Goal: Task Accomplishment & Management: Use online tool/utility

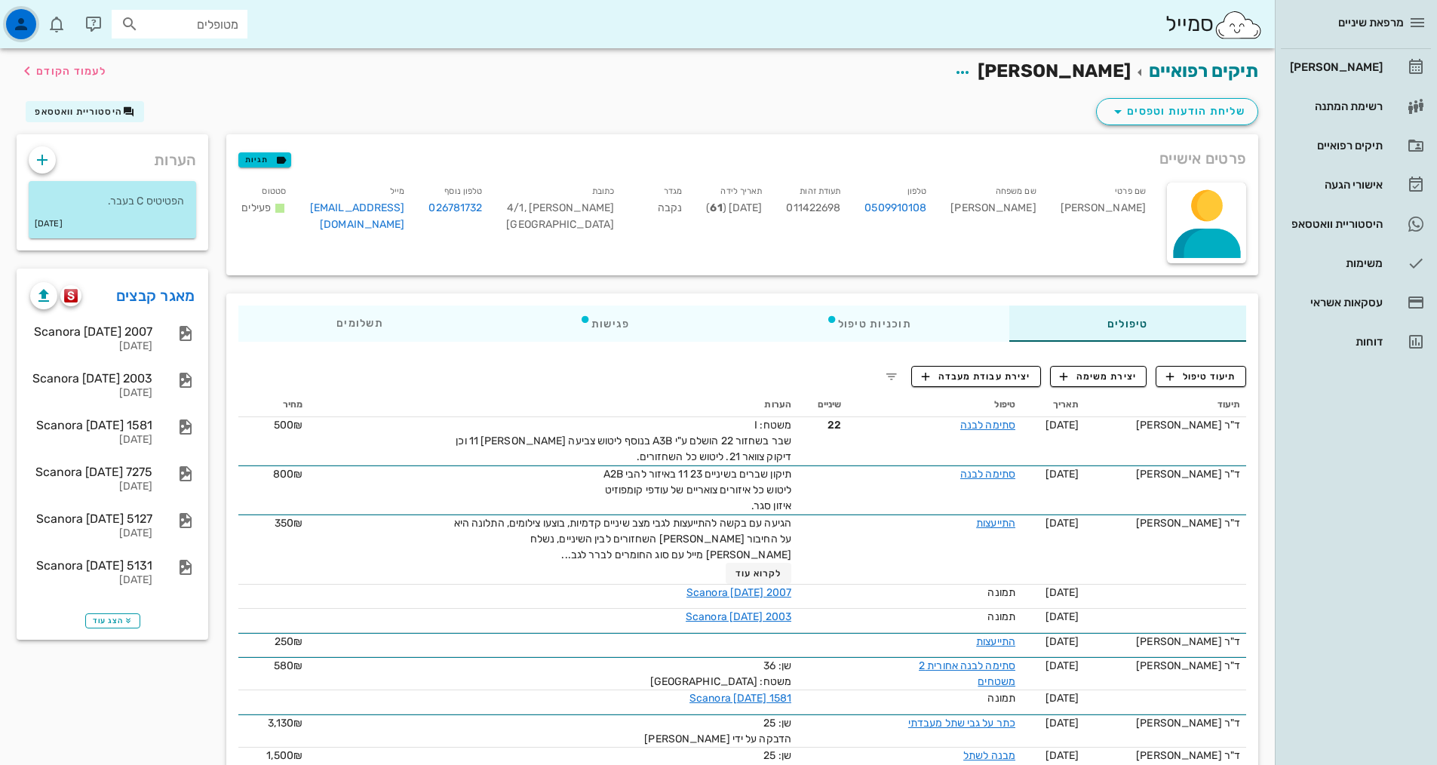
click at [25, 20] on icon "button" at bounding box center [21, 24] width 18 height 18
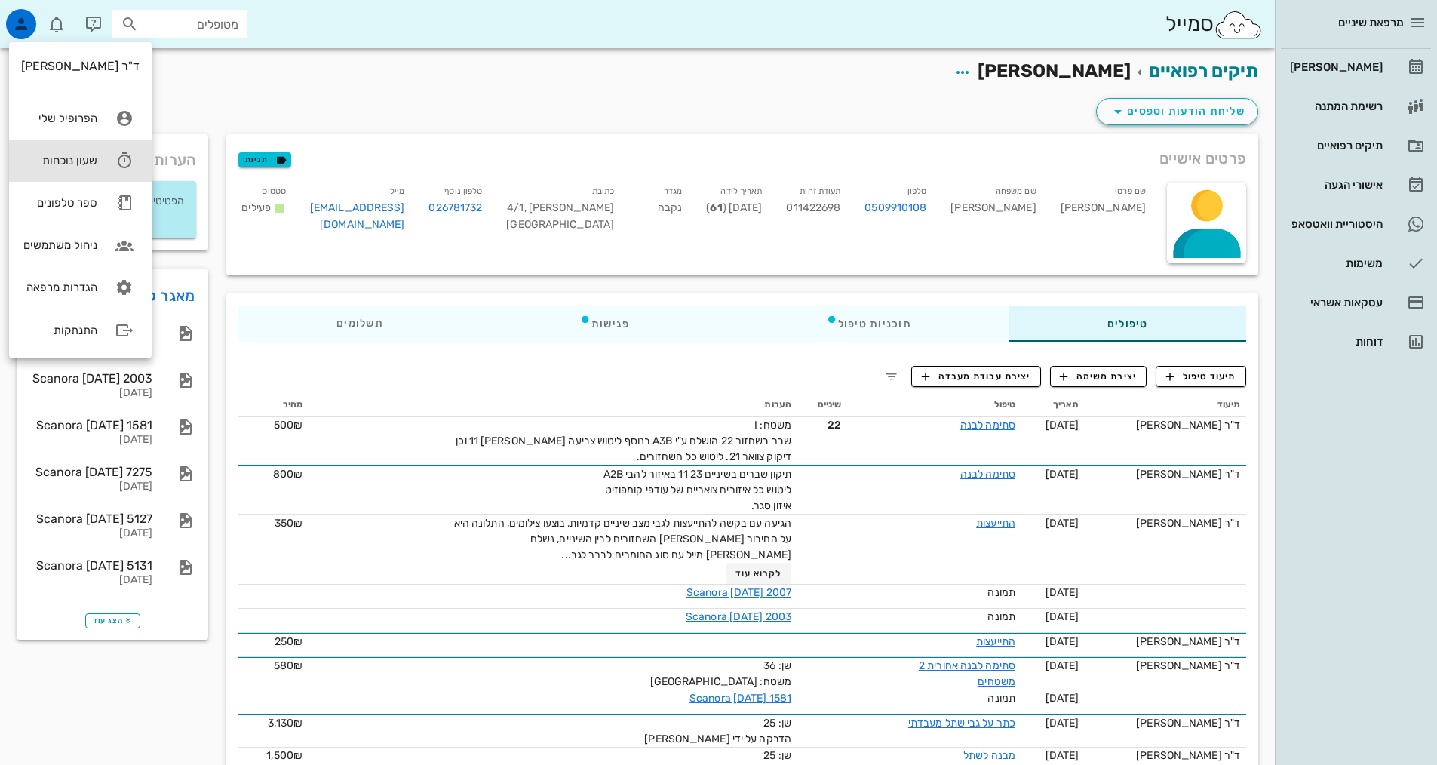
click at [90, 159] on div "שעון נוכחות" at bounding box center [59, 161] width 76 height 14
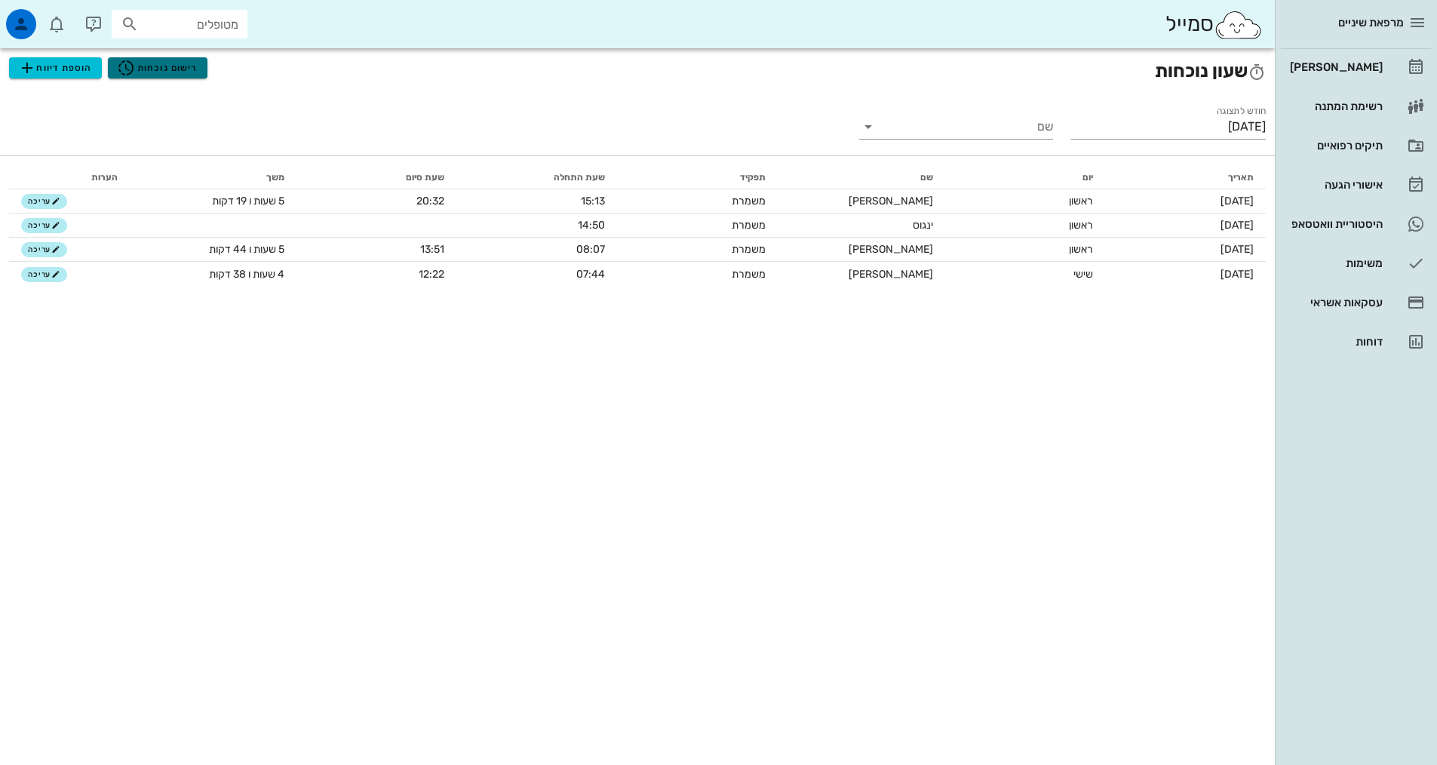
click at [168, 69] on span "רישום נוכחות" at bounding box center [157, 68] width 81 height 18
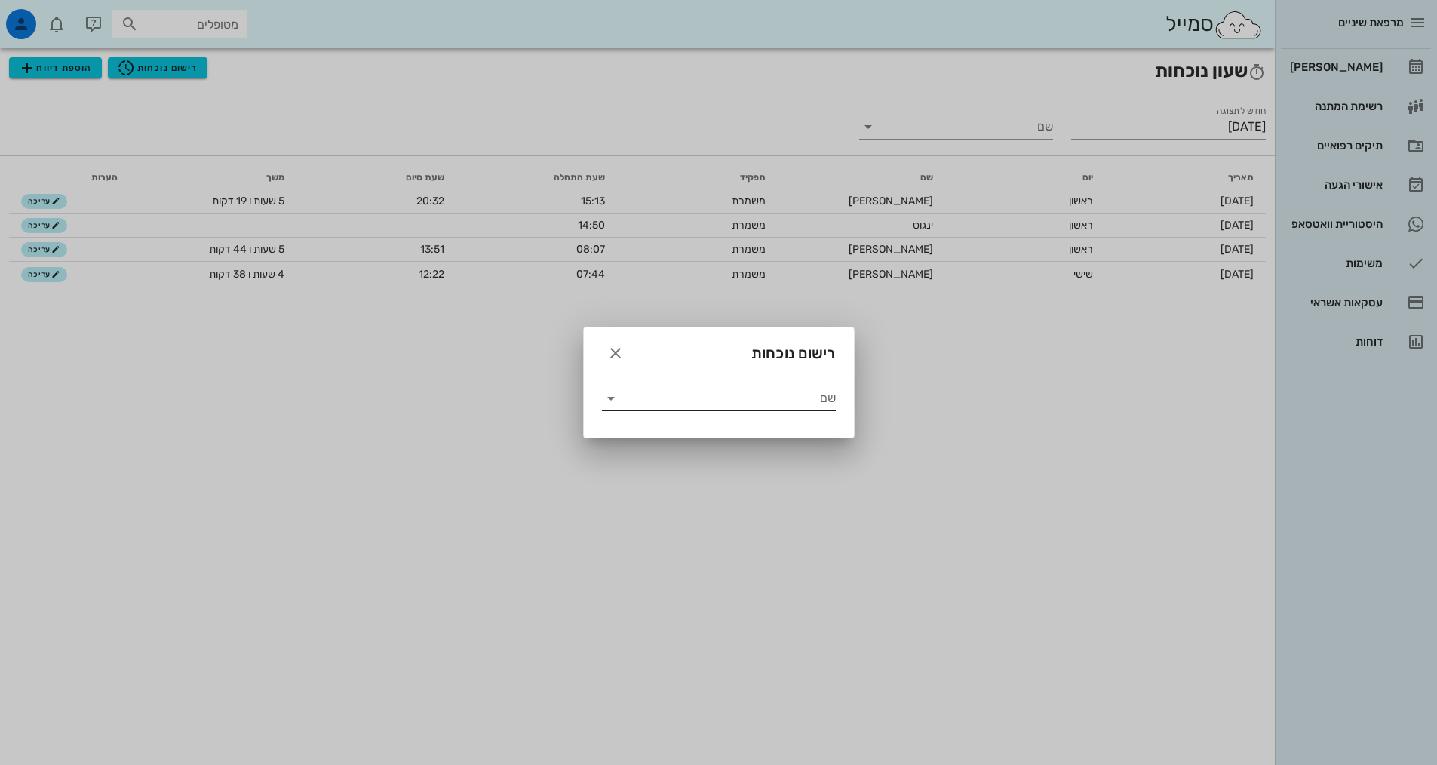
click at [691, 384] on div "שם" at bounding box center [719, 393] width 234 height 33
click at [675, 395] on input "שם" at bounding box center [729, 398] width 213 height 24
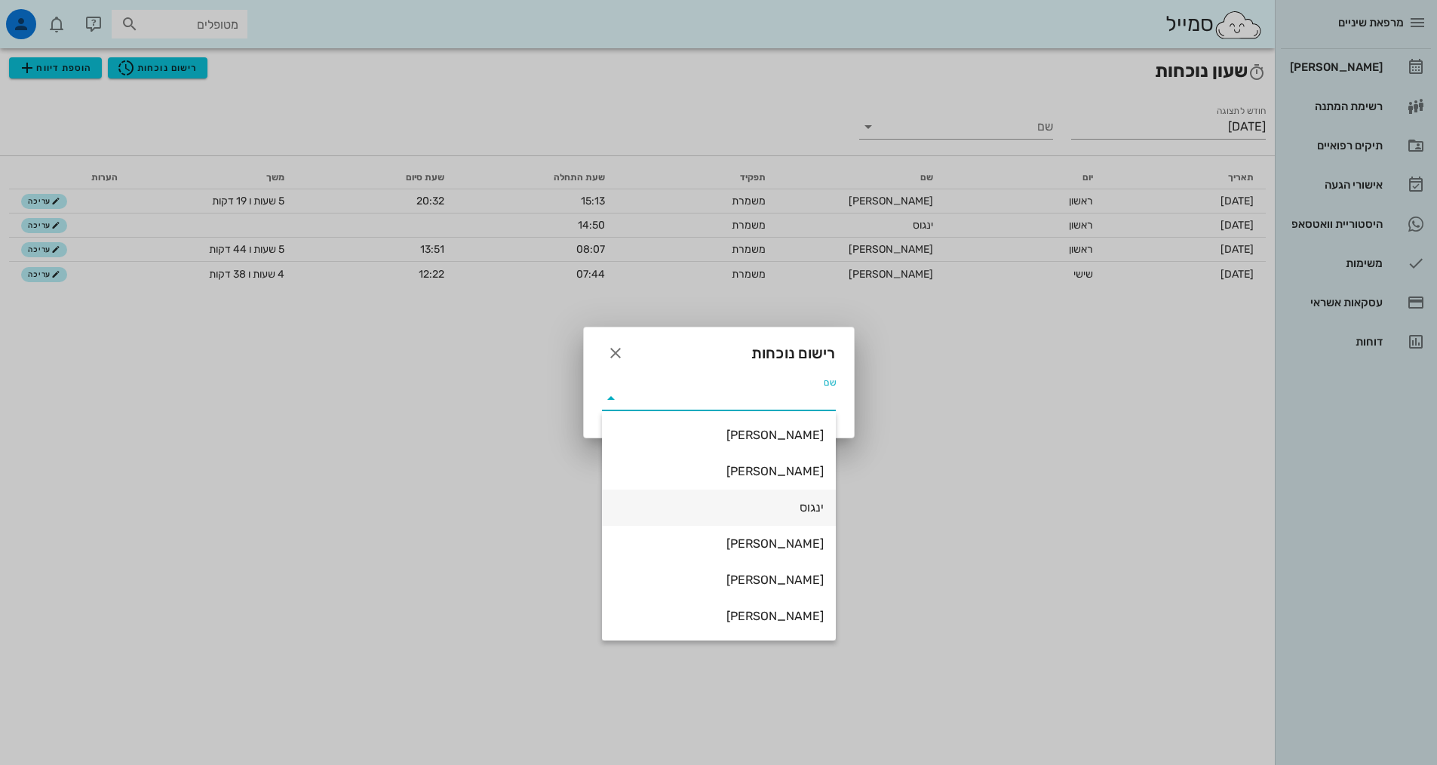
click at [742, 503] on div "ינגוס" at bounding box center [719, 507] width 210 height 14
type input "ינגוס"
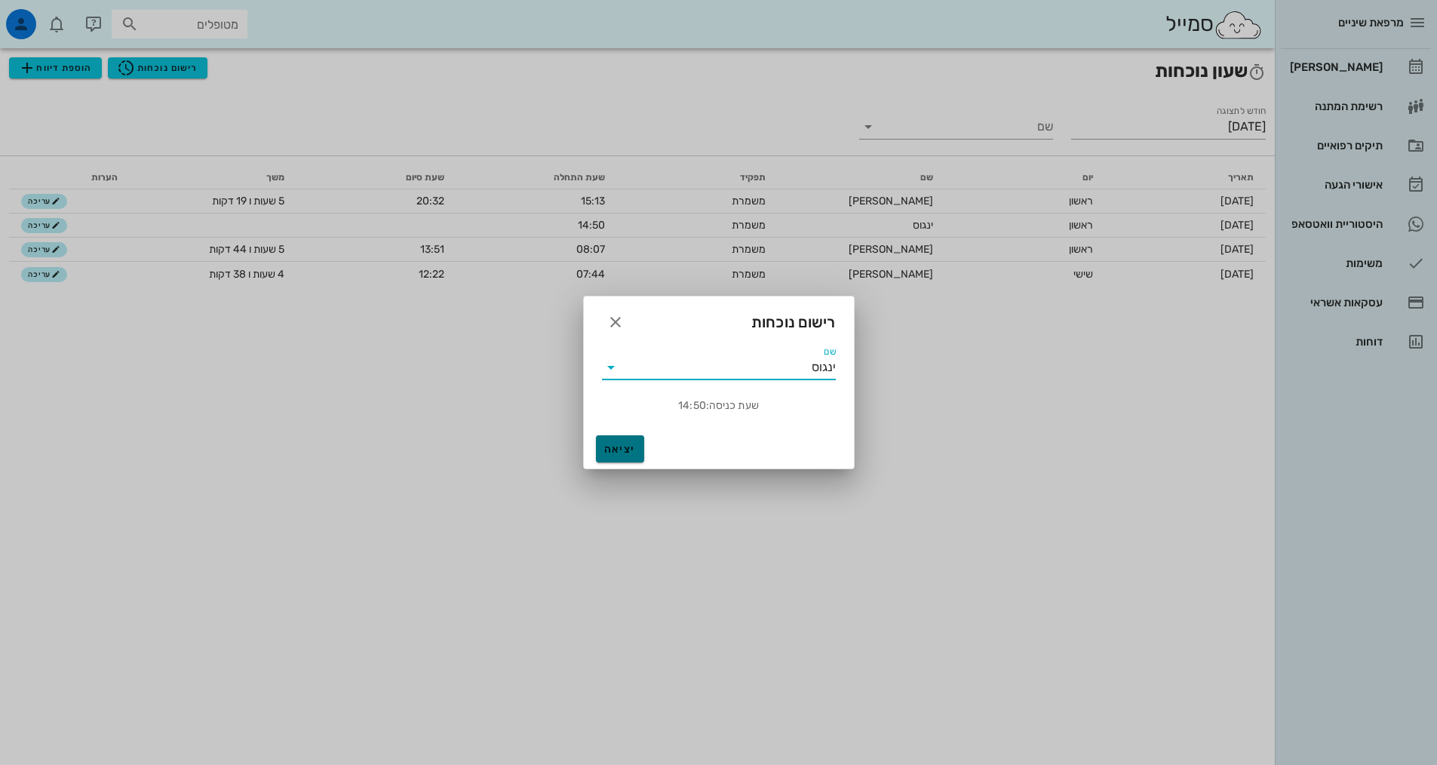
click at [627, 437] on button "יציאה" at bounding box center [620, 448] width 48 height 27
